Goal: Information Seeking & Learning: Learn about a topic

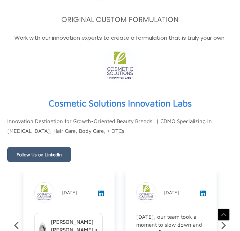
scroll to position [2396, 0]
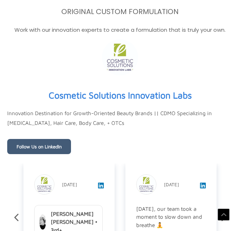
click at [73, 128] on div "Cosmetic Solutions Innovation Labs Personal Care Product Manufacturing • [GEOGR…" at bounding box center [120, 107] width 226 height 41
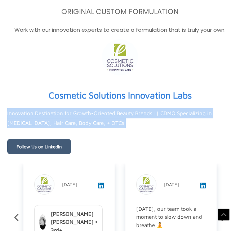
click at [73, 128] on div "Cosmetic Solutions Innovation Labs Personal Care Product Manufacturing • [GEOGR…" at bounding box center [120, 107] width 226 height 41
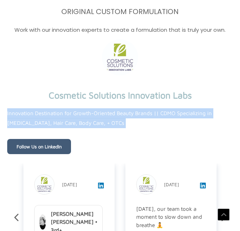
click at [73, 104] on link "Cosmetic Solutions Innovation Labs" at bounding box center [120, 95] width 143 height 17
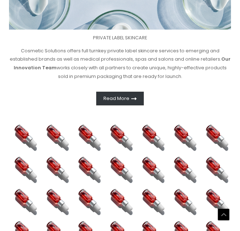
scroll to position [317, 0]
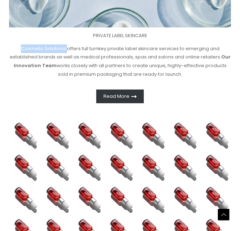
drag, startPoint x: 68, startPoint y: 111, endPoint x: 19, endPoint y: 114, distance: 48.8
click at [19, 79] on p "Cosmetic Solutions offers full turnkey private label skincare services to emerg…" at bounding box center [120, 61] width 222 height 34
copy p "Cosmetic Solutions"
